Goal: Task Accomplishment & Management: Manage account settings

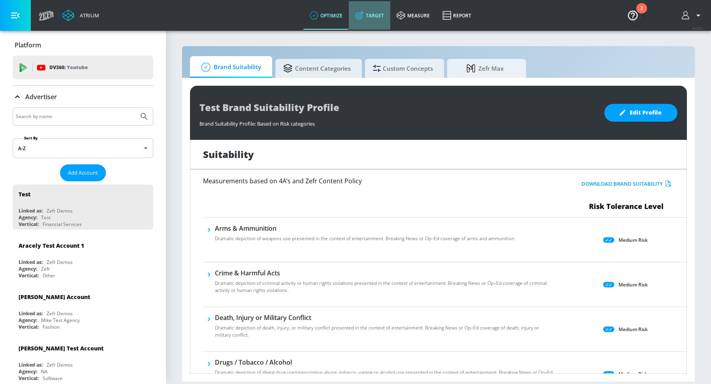
click at [365, 21] on link "Target" at bounding box center [369, 15] width 41 height 28
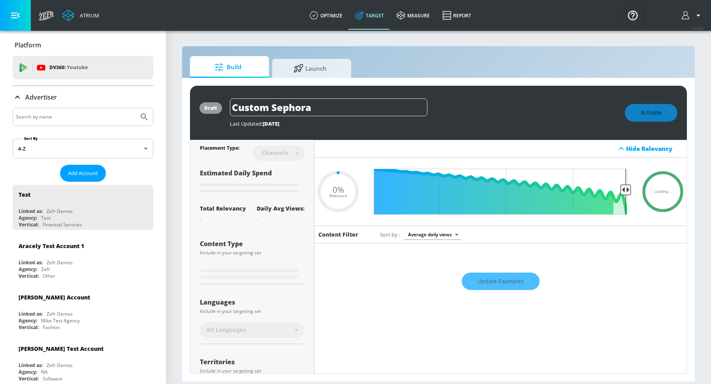
type input "0.05"
click at [88, 118] on input "Search by name" at bounding box center [76, 117] width 120 height 10
type input "[PERSON_NAME]'s"
click at [136, 108] on button "Submit Search" at bounding box center [144, 116] width 17 height 17
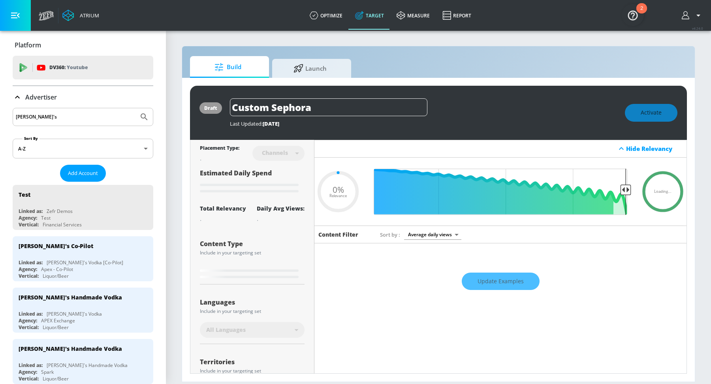
type input "0.6"
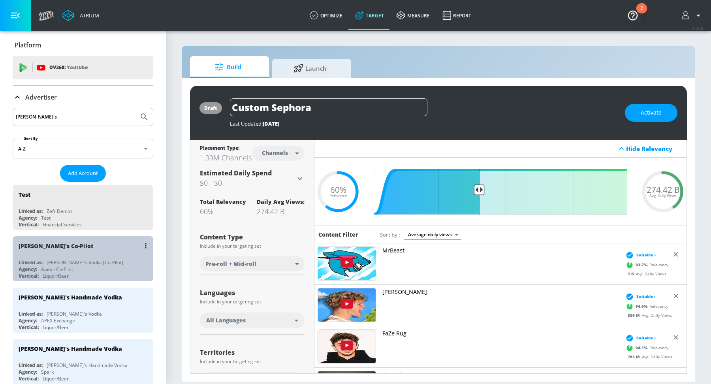
click at [79, 267] on div "Agency: Apex - Co-Pilot" at bounding box center [85, 269] width 133 height 7
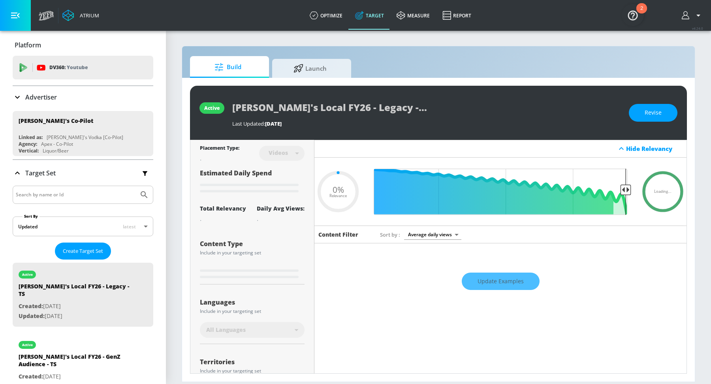
type input "0.33"
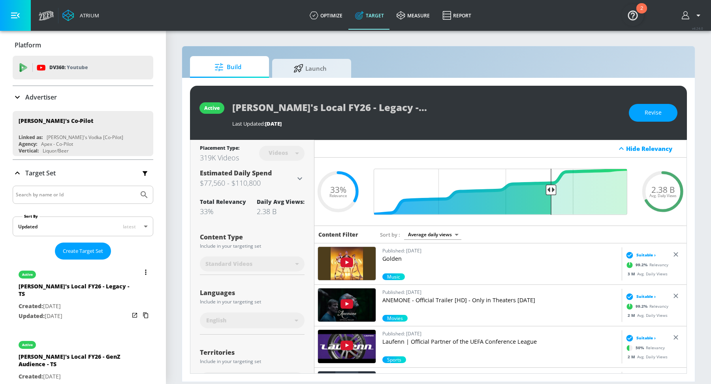
click at [85, 287] on div "[PERSON_NAME]'s Local FY26 - Legacy - TS" at bounding box center [74, 291] width 111 height 19
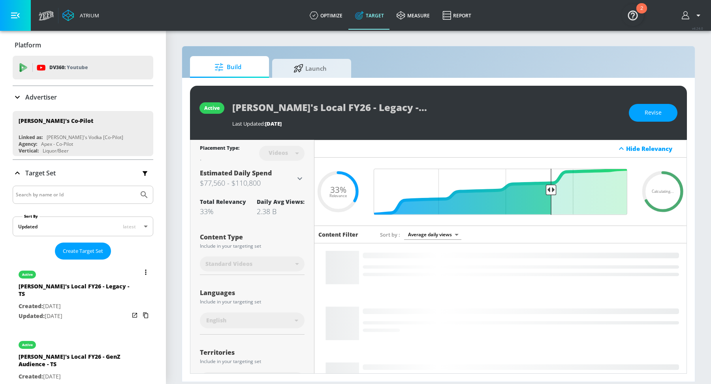
click at [146, 269] on icon "list of Target Set" at bounding box center [145, 271] width 1 height 5
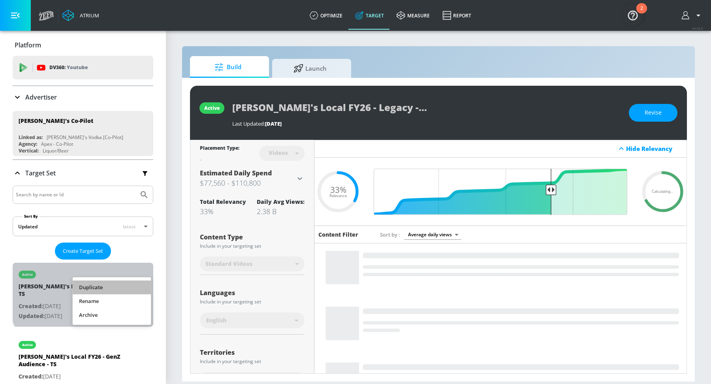
click at [103, 287] on li "Duplicate" at bounding box center [112, 287] width 78 height 14
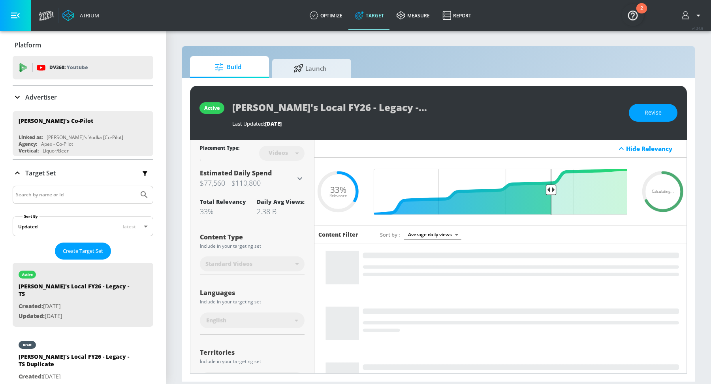
scroll to position [33, 0]
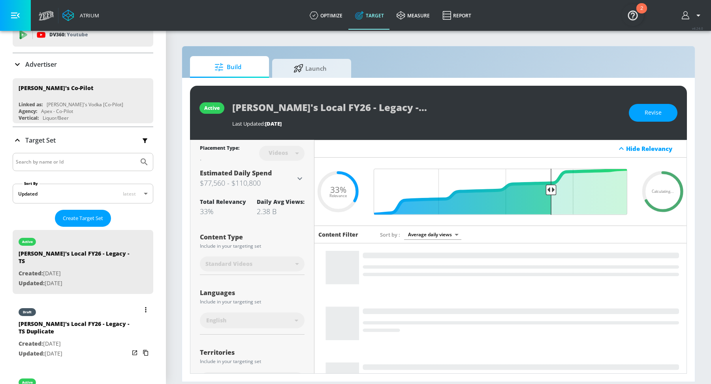
click at [80, 327] on div "[PERSON_NAME]'s Local FY26 - Legacy - TS Duplicate" at bounding box center [74, 329] width 111 height 19
type input "[PERSON_NAME]'s Local FY26 - Legacy - TS Duplicate"
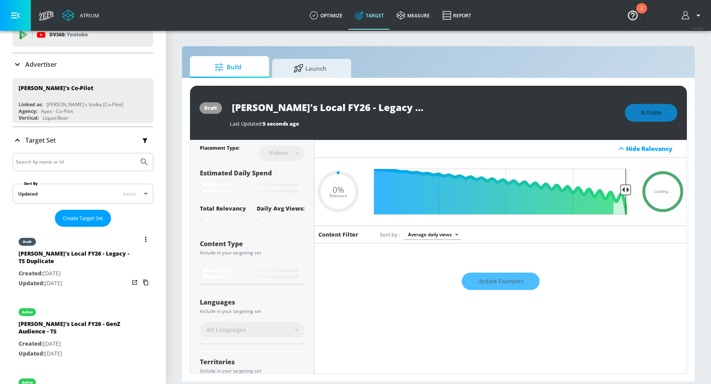
click at [98, 266] on div "[PERSON_NAME]'s Local FY26 - Legacy - TS Duplicate" at bounding box center [74, 259] width 111 height 19
type input "0.05"
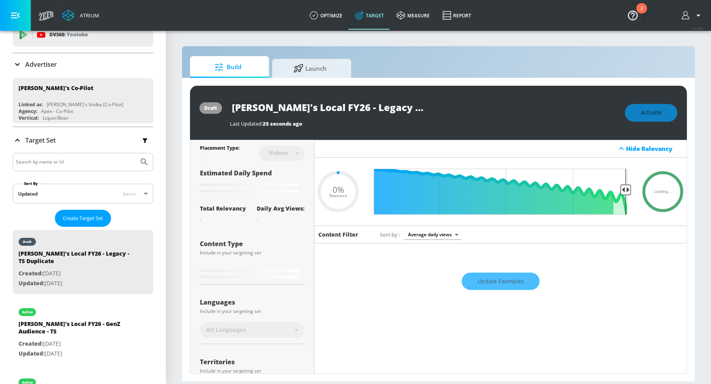
click at [393, 114] on input "[PERSON_NAME]'s Local FY26 - Legacy - TS Duplicate" at bounding box center [329, 107] width 198 height 18
type input "[PERSON_NAME]'s Local FY26 - Legacy - TS"
type input "0.05"
type input "[PERSON_NAME]'s Local FY26 - Legacy - TS"
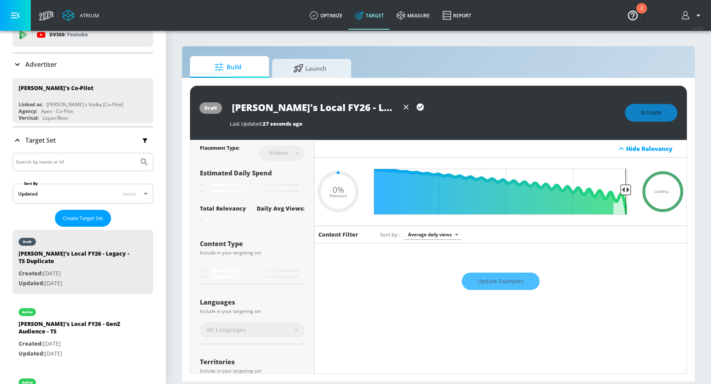
type input "0.05"
type input "[PERSON_NAME]'s Local FY26 - Legacy - T"
type input "0.05"
type input "[PERSON_NAME]'s Local FY26 - Legacy -"
type input "0.05"
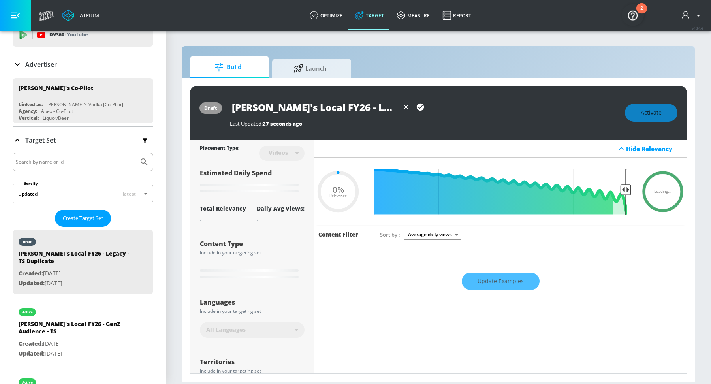
type input "[PERSON_NAME]'s Local FY26 - Legacy - C"
type input "0.05"
type input "[PERSON_NAME]'s Local FY26 - Legacy - [GEOGRAPHIC_DATA]"
type input "0.05"
type input "[PERSON_NAME]'s Local FY26 - Legacy - [GEOGRAPHIC_DATA]"
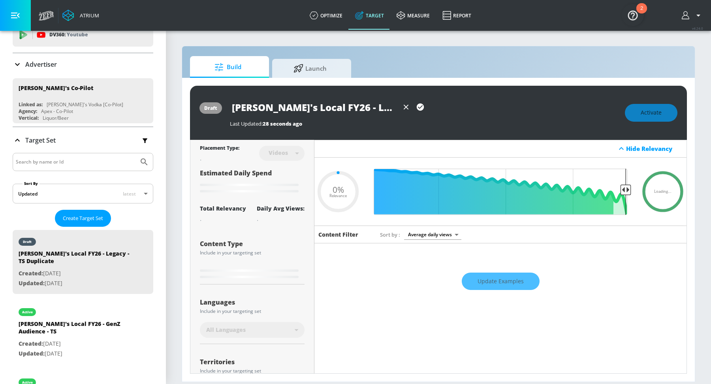
click at [420, 107] on icon "button" at bounding box center [420, 107] width 9 height 9
type input "0.05"
type input "[PERSON_NAME]'s Local FY26 - Legacy - TS Duplicate"
type input "0.33"
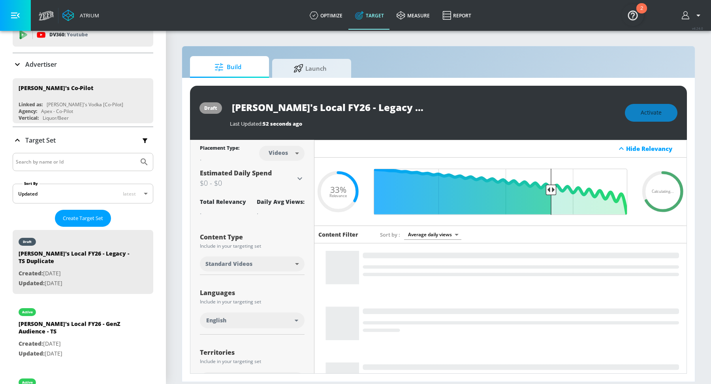
click at [406, 110] on input "[PERSON_NAME]'s Local FY26 - Legacy - TS Duplicate" at bounding box center [329, 107] width 198 height 18
click at [294, 150] on body "Atrium optimize Target measure Report optimize Target measure Report v 4.24.0 P…" at bounding box center [355, 192] width 711 height 384
click at [288, 169] on div "Channels" at bounding box center [282, 170] width 28 height 8
type input "channels"
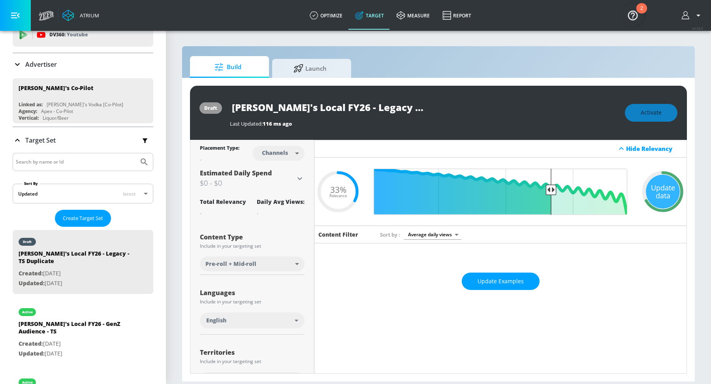
click at [408, 109] on input "[PERSON_NAME]'s Local FY26 - Legacy - TS Duplicate" at bounding box center [329, 107] width 198 height 18
click at [450, 106] on div "[PERSON_NAME]'s Local FY26 - Legacy - TS" at bounding box center [423, 107] width 387 height 18
click at [376, 106] on input "[PERSON_NAME]'s Local FY26 - Legacy - TS" at bounding box center [314, 107] width 169 height 18
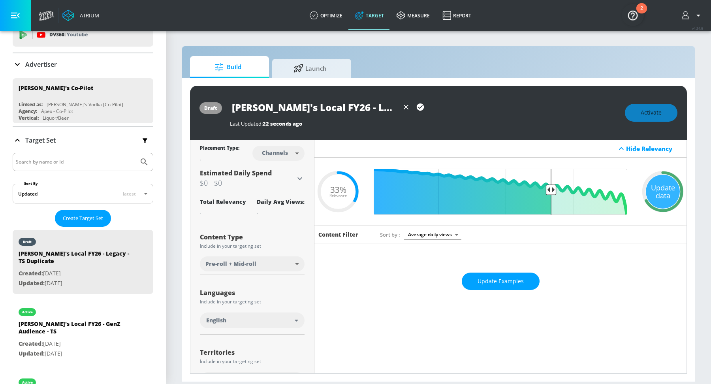
type input "[PERSON_NAME]'s Local FY26 - Legacy - [GEOGRAPHIC_DATA]"
click at [421, 106] on icon "button" at bounding box center [420, 107] width 9 height 9
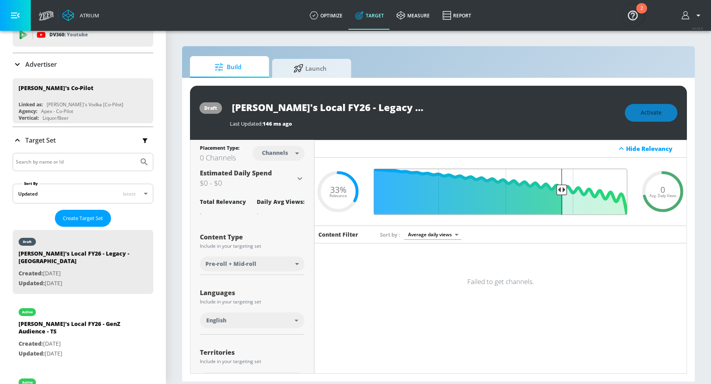
drag, startPoint x: 553, startPoint y: 190, endPoint x: 562, endPoint y: 190, distance: 8.3
type input "0.29"
click at [562, 190] on input "Final Threshold" at bounding box center [501, 192] width 262 height 46
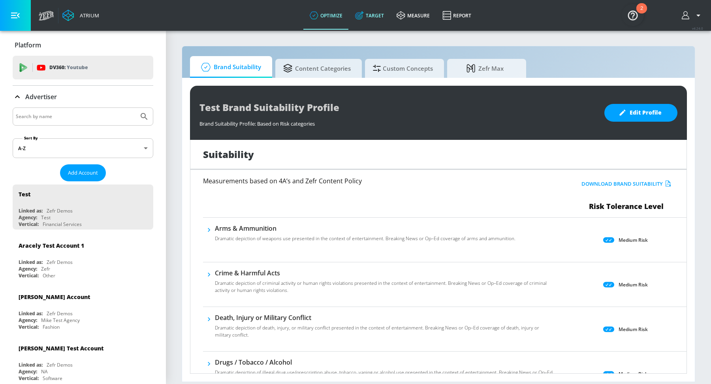
click at [374, 16] on link "Target" at bounding box center [369, 15] width 41 height 28
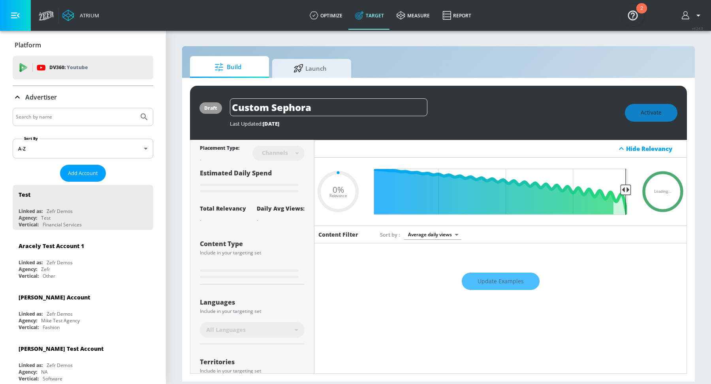
type input "0.05"
click at [65, 110] on div at bounding box center [83, 117] width 141 height 18
click at [58, 118] on input "Search by name" at bounding box center [76, 117] width 120 height 10
type input "[PERSON_NAME]'s"
click at [143, 117] on icon "Submit Search" at bounding box center [143, 116] width 9 height 9
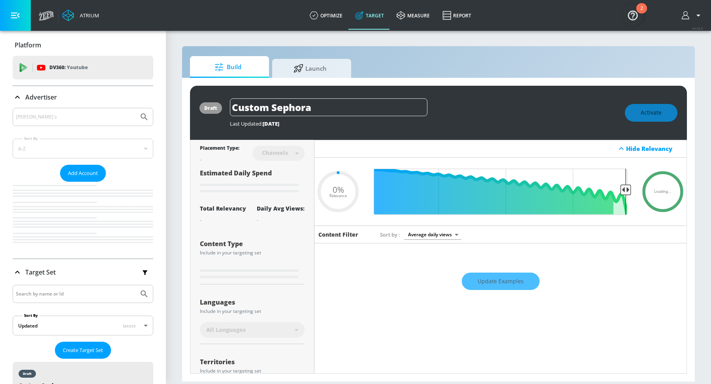
type input "0.05"
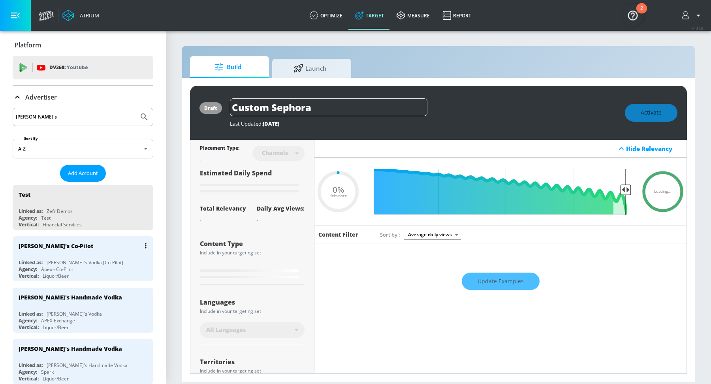
click at [107, 266] on div "Agency: Apex - Co-Pilot" at bounding box center [85, 269] width 133 height 7
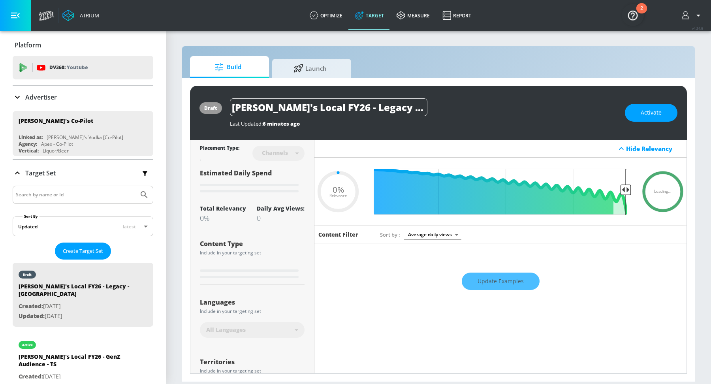
type input "0.29"
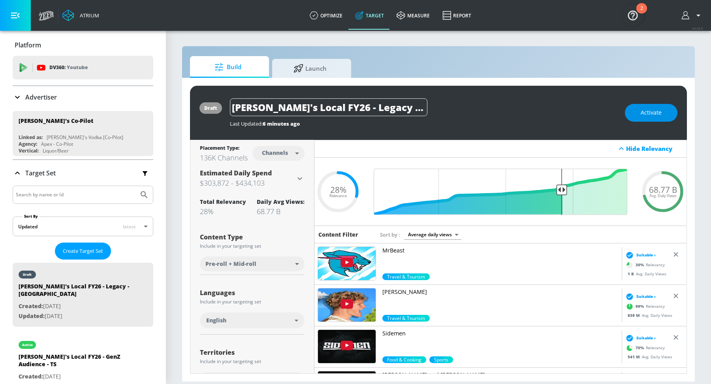
click at [656, 114] on span "Activate" at bounding box center [651, 113] width 21 height 10
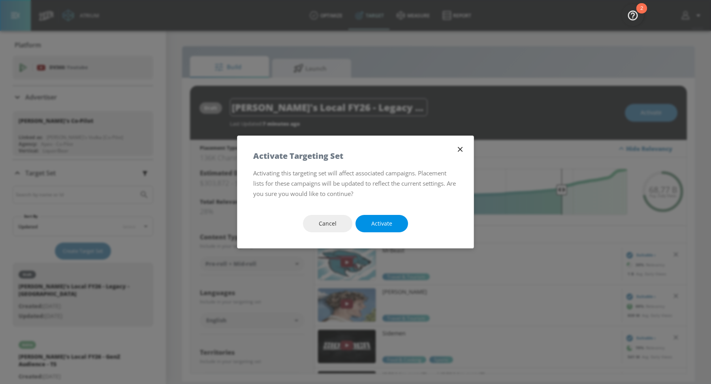
click at [382, 223] on span "Activate" at bounding box center [381, 224] width 21 height 10
